Goal: Information Seeking & Learning: Learn about a topic

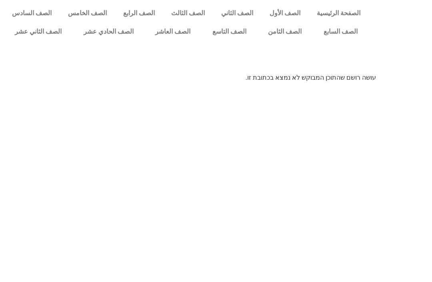
click at [282, 31] on link "الصف الثامن" at bounding box center [285, 31] width 56 height 18
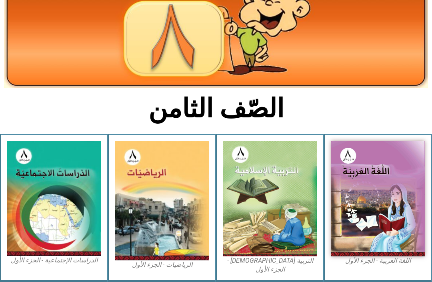
scroll to position [94, 0]
click at [276, 187] on img at bounding box center [270, 198] width 94 height 115
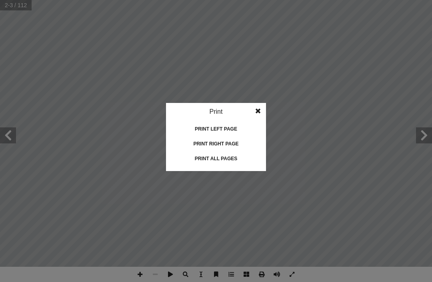
click at [210, 154] on div "Print all pages" at bounding box center [216, 158] width 80 height 13
click at [208, 24] on idv "Print Print current page Print left page Print right page Print all pages" at bounding box center [216, 141] width 432 height 282
